Goal: Task Accomplishment & Management: Manage account settings

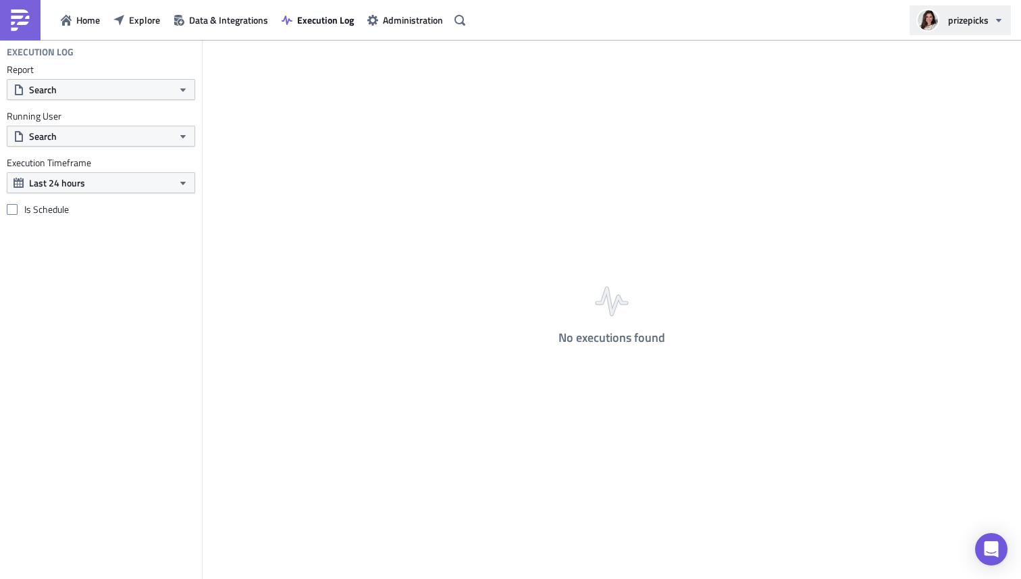
click at [996, 21] on icon "button" at bounding box center [999, 20] width 11 height 11
click at [145, 21] on span "Explore" at bounding box center [144, 20] width 31 height 14
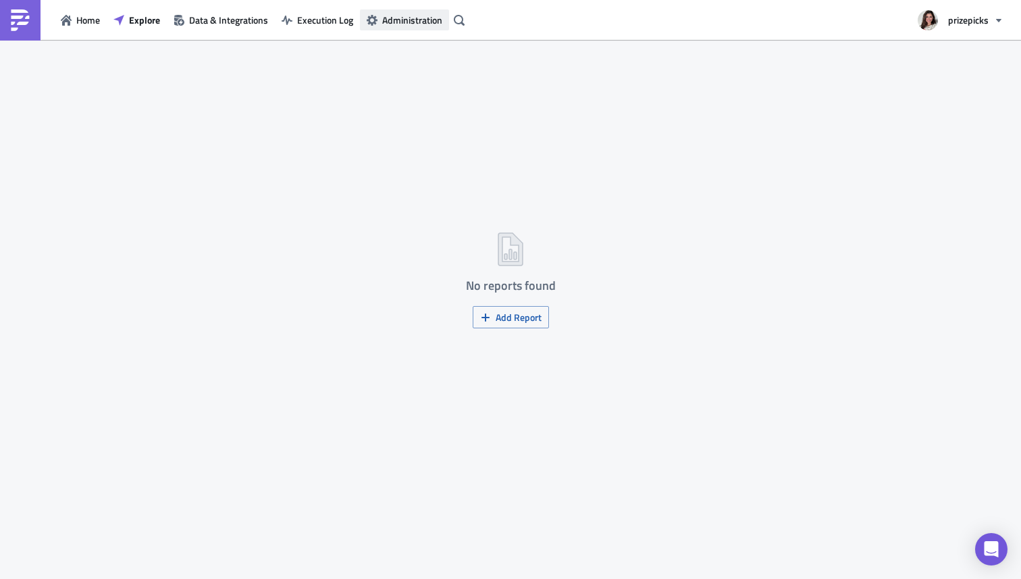
click at [381, 29] on button "Administration" at bounding box center [404, 19] width 89 height 21
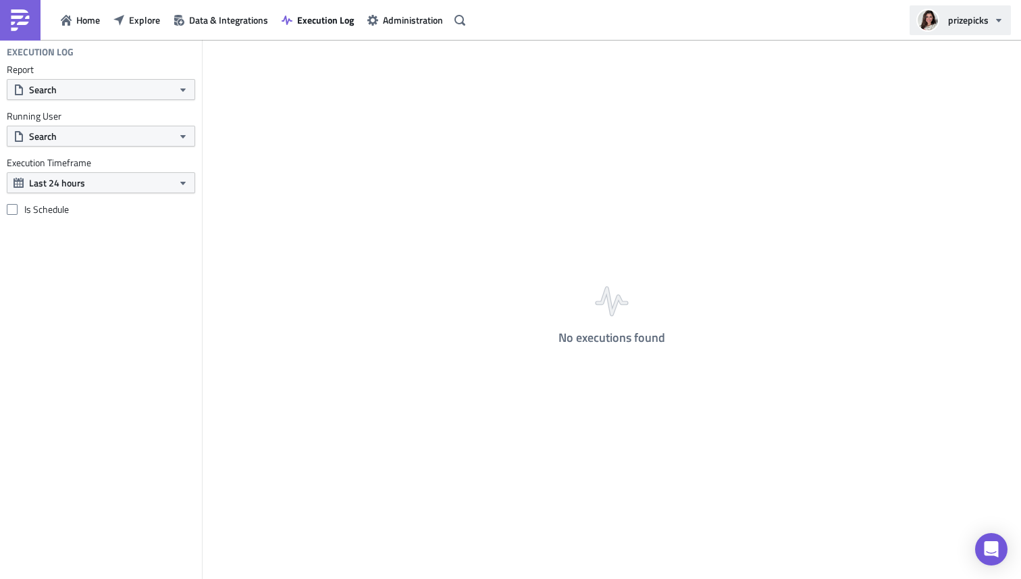
click at [1002, 30] on button "prizepicks" at bounding box center [960, 20] width 101 height 30
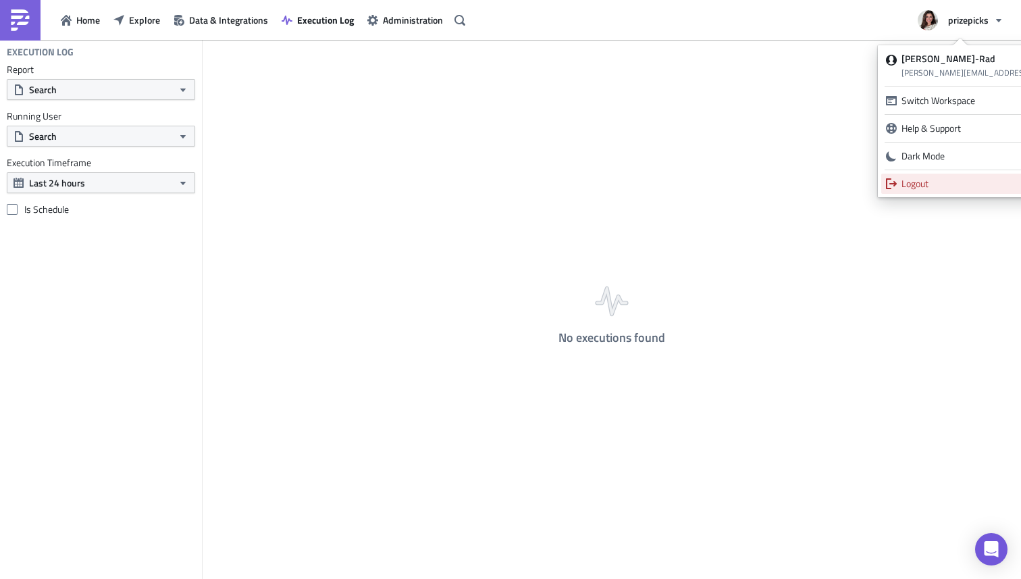
click at [925, 178] on div "Logout" at bounding box center [1029, 184] width 254 height 14
